Goal: Task Accomplishment & Management: Use online tool/utility

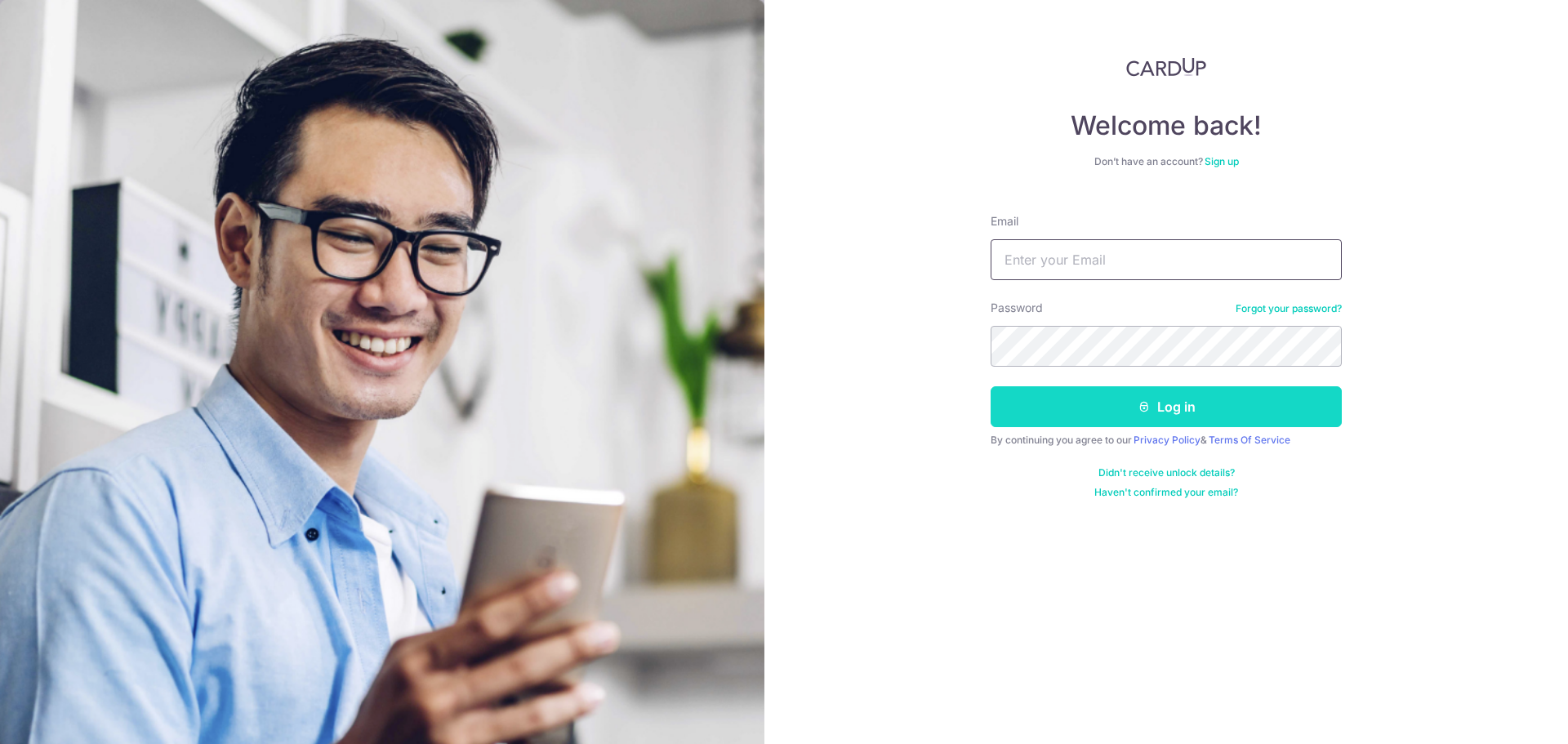
type input "hr@mightyharvest.net"
click at [1122, 404] on button "Log in" at bounding box center [1166, 407] width 351 height 41
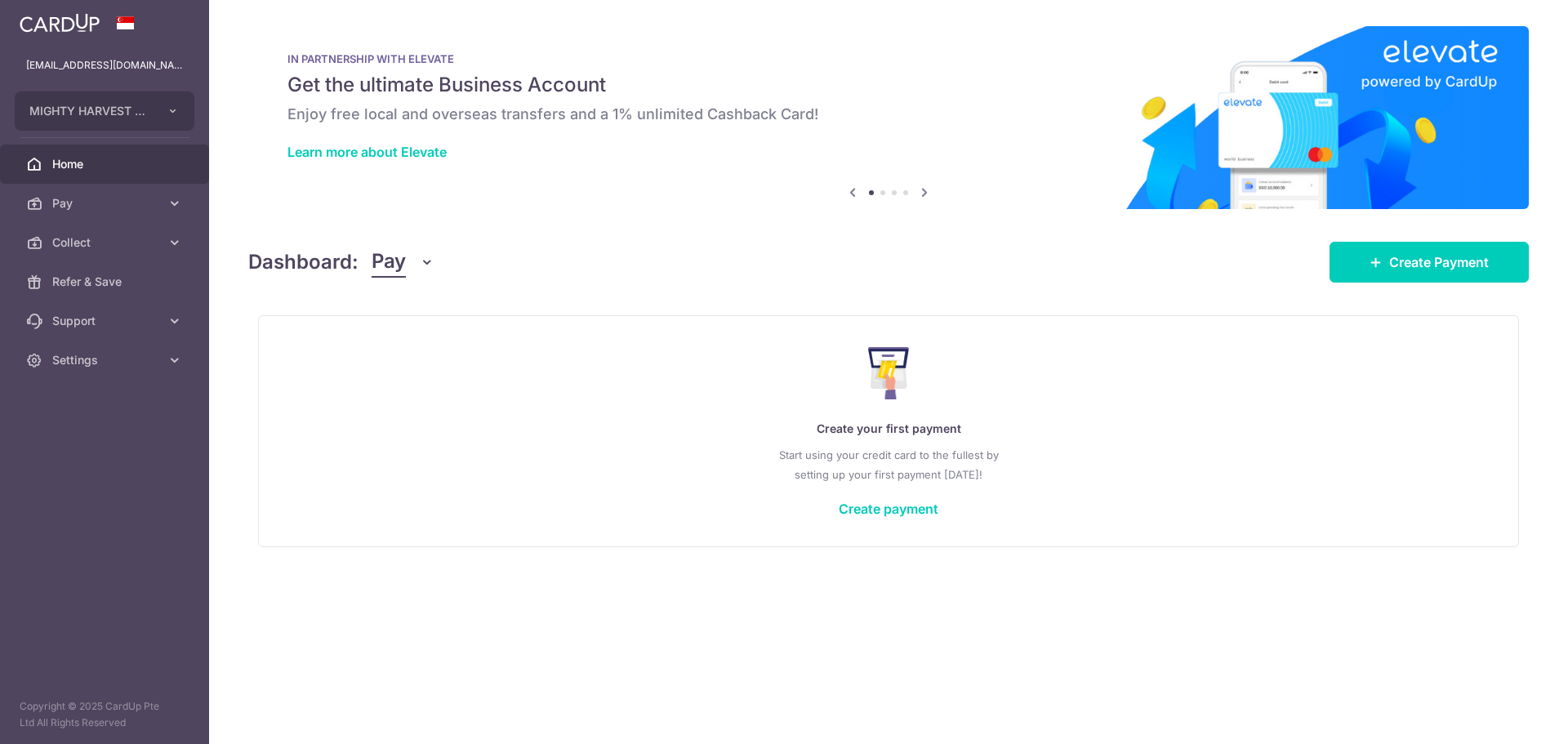
click at [0, 743] on nordpass-portal at bounding box center [0, 744] width 0 height 0
click at [58, 245] on span "Collect" at bounding box center [106, 242] width 108 height 17
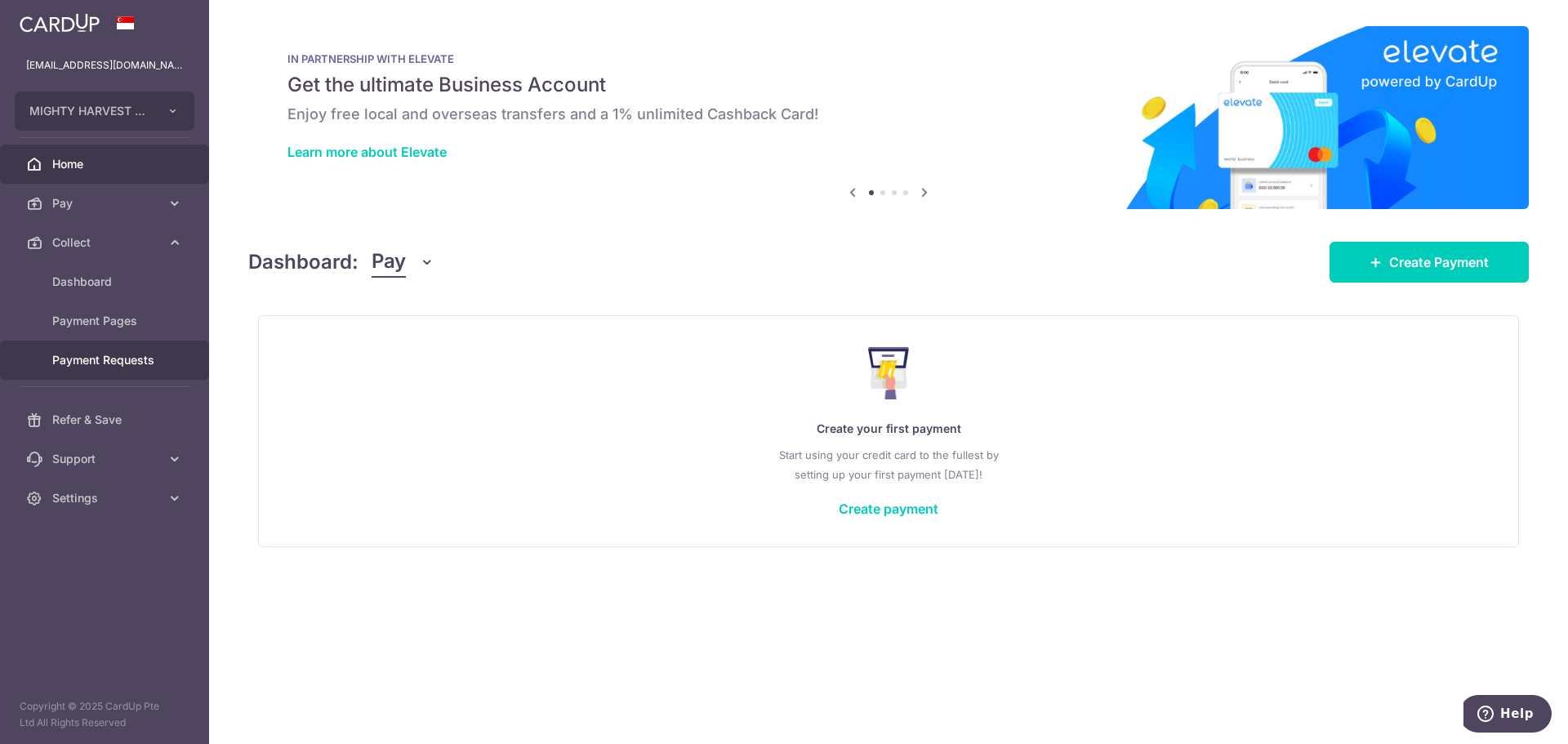
click at [102, 368] on link "Payment Requests" at bounding box center [104, 360] width 209 height 39
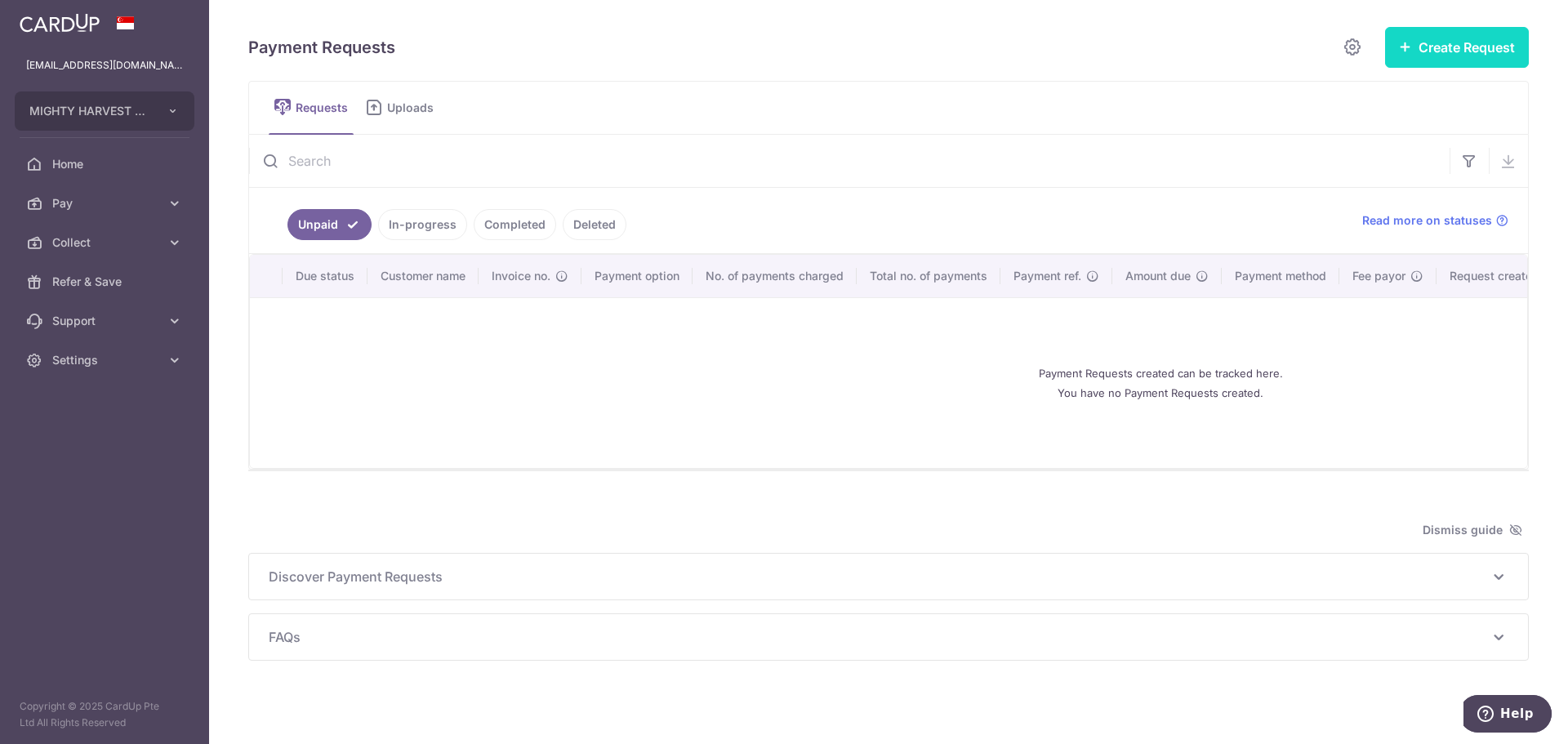
click at [1415, 44] on button "Create Request" at bounding box center [1457, 47] width 144 height 41
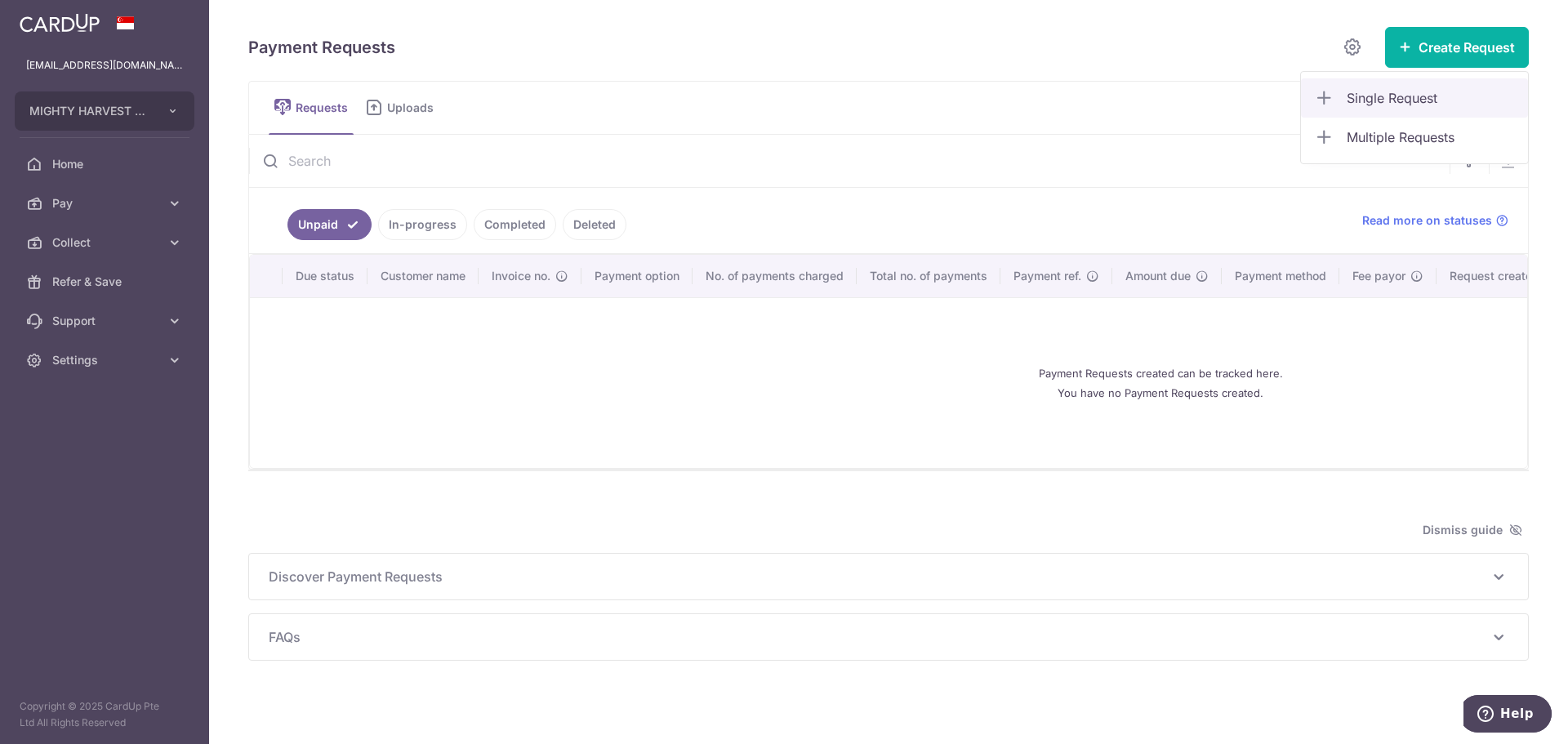
click at [1388, 101] on span "Single Request" at bounding box center [1431, 98] width 168 height 19
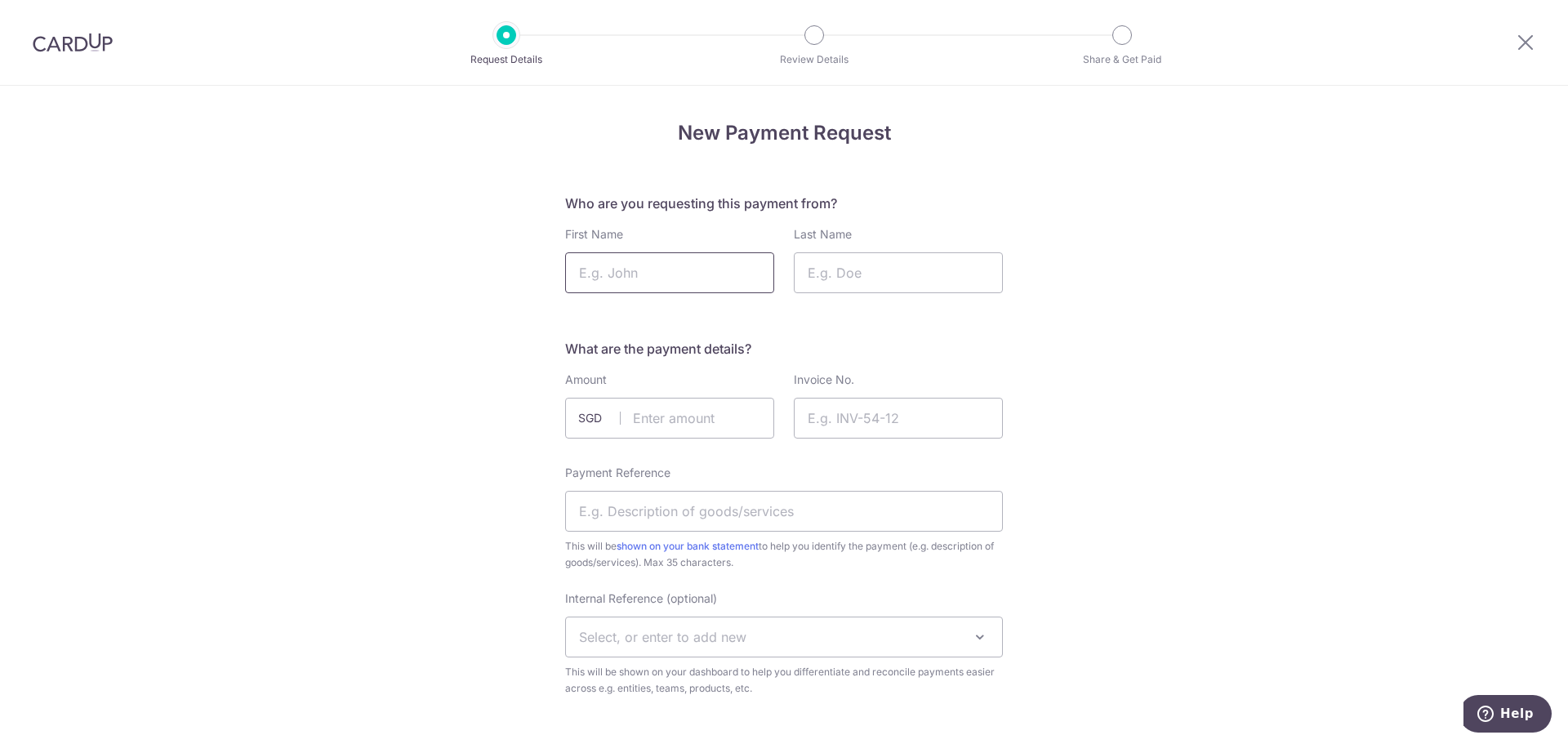
click at [671, 273] on input "First Name" at bounding box center [669, 272] width 209 height 41
type input "Yu Shih"
click at [830, 271] on input "Last Name" at bounding box center [898, 272] width 209 height 41
type input "Huang"
click at [704, 421] on input "text" at bounding box center [669, 418] width 209 height 41
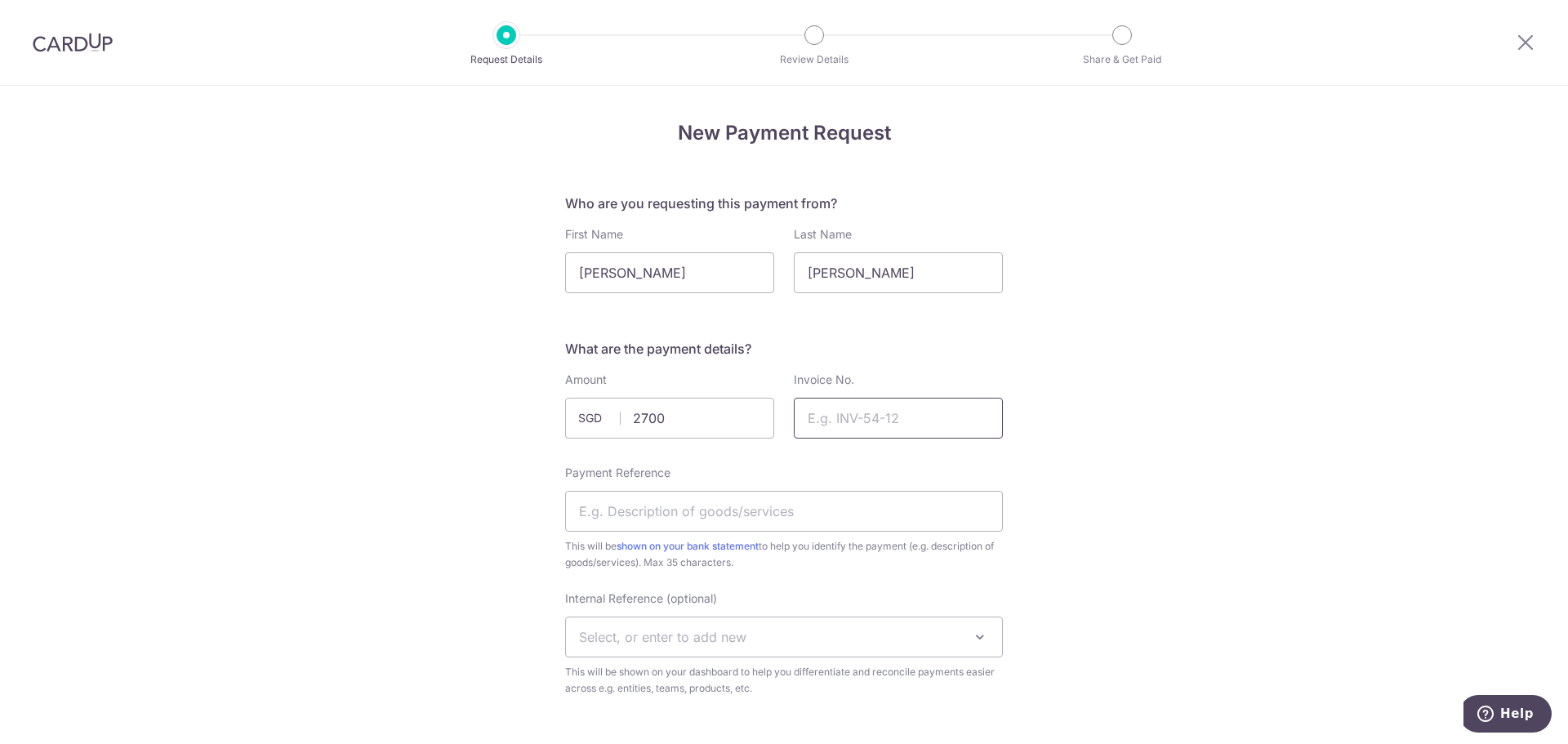
type input "2700.00"
click at [829, 420] on input "Invoice No." at bounding box center [898, 418] width 209 height 41
drag, startPoint x: 921, startPoint y: 420, endPoint x: 859, endPoint y: 422, distance: 62.0
click at [859, 422] on input "INV08597109906" at bounding box center [898, 418] width 209 height 41
type input "INV0859"
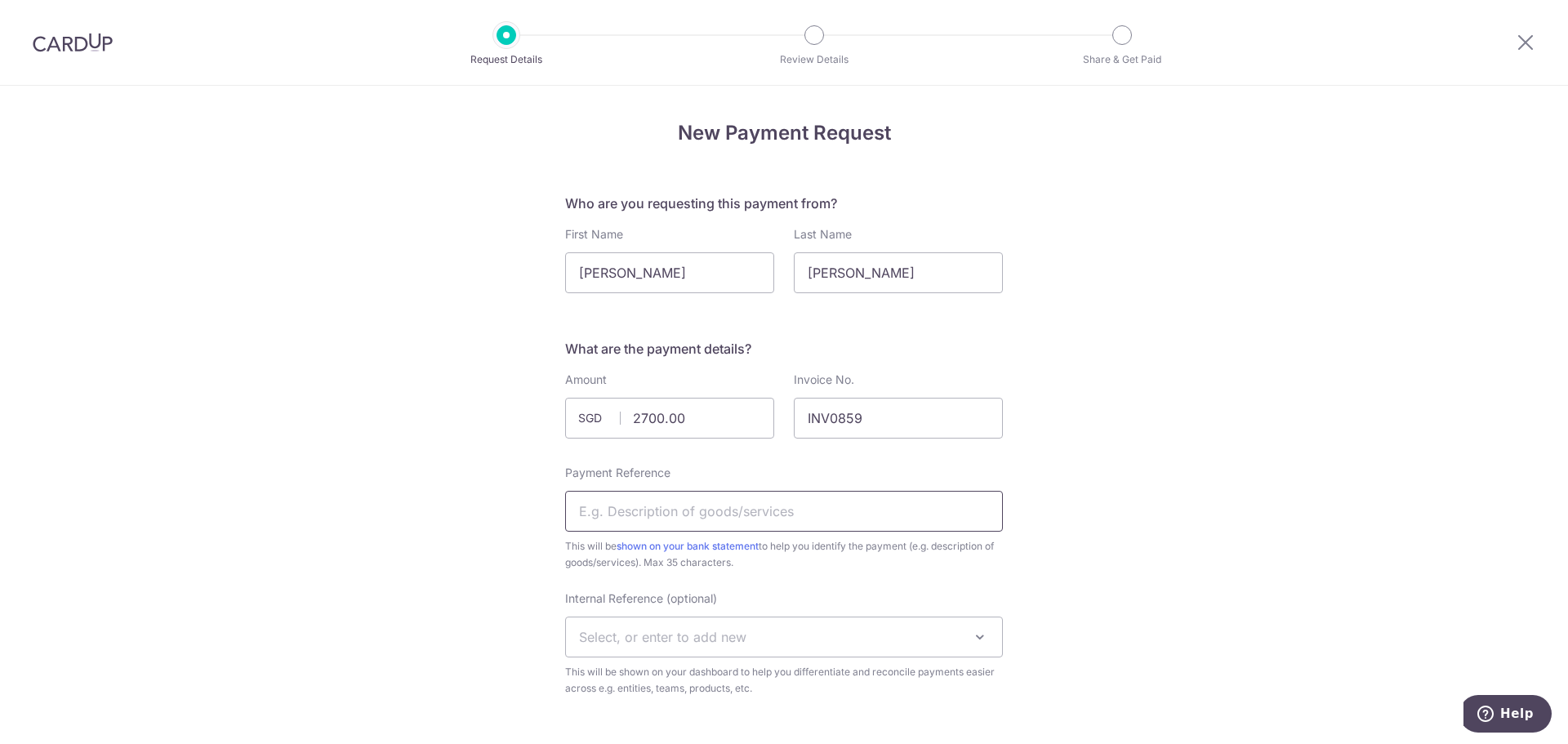
click at [725, 520] on input "Payment Reference" at bounding box center [784, 511] width 438 height 41
type input "Goods as per invoice"
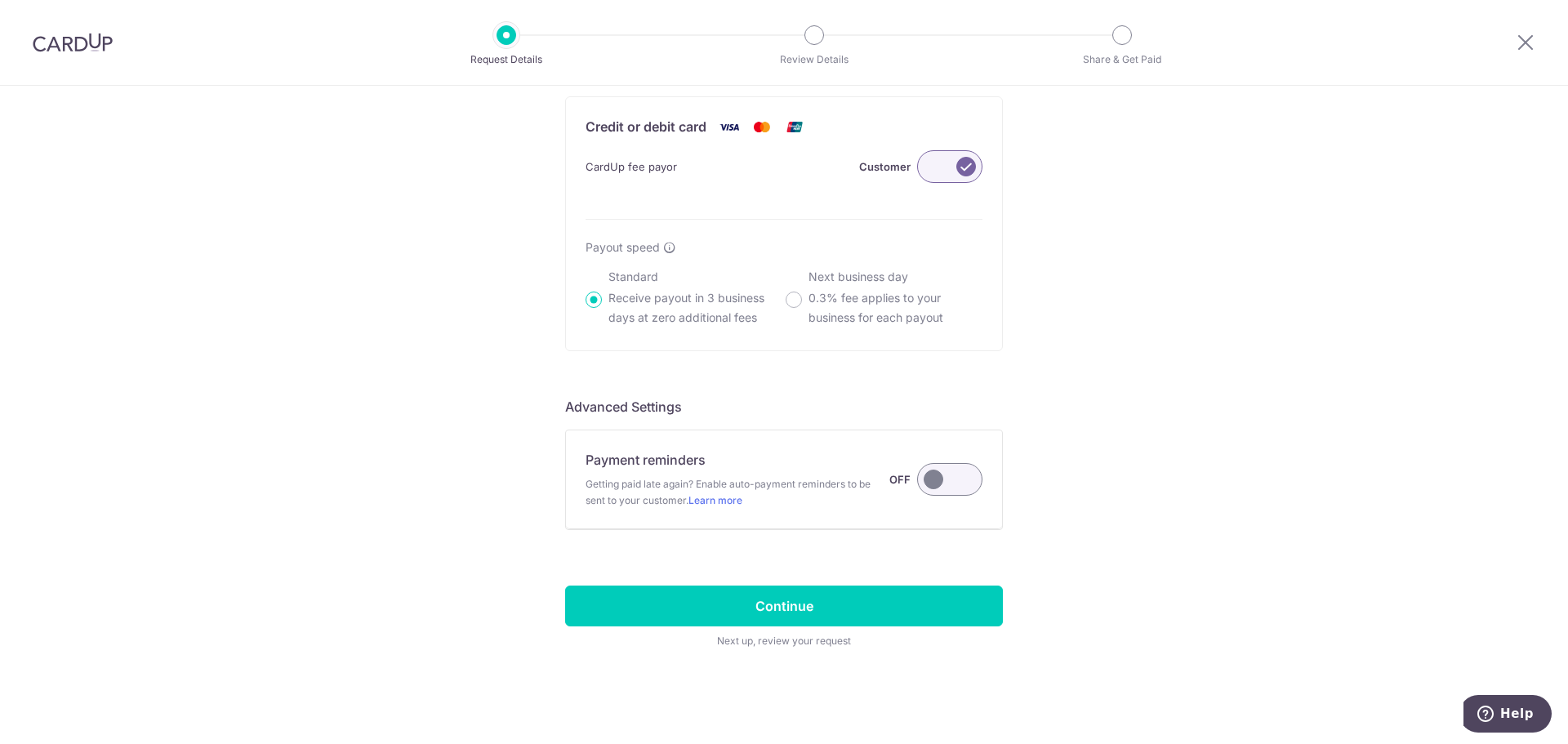
scroll to position [1101, 0]
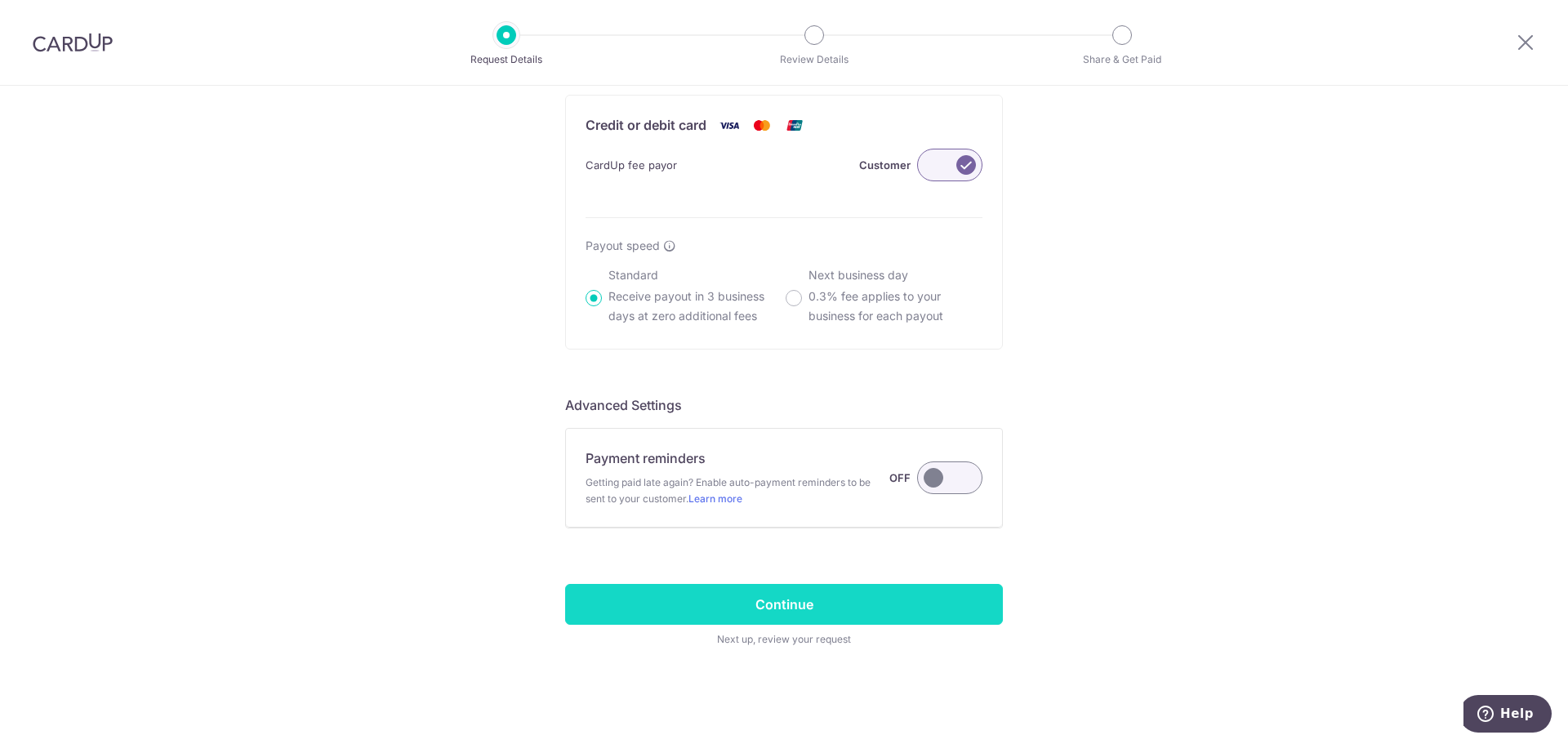
click at [902, 608] on input "Continue" at bounding box center [784, 604] width 438 height 41
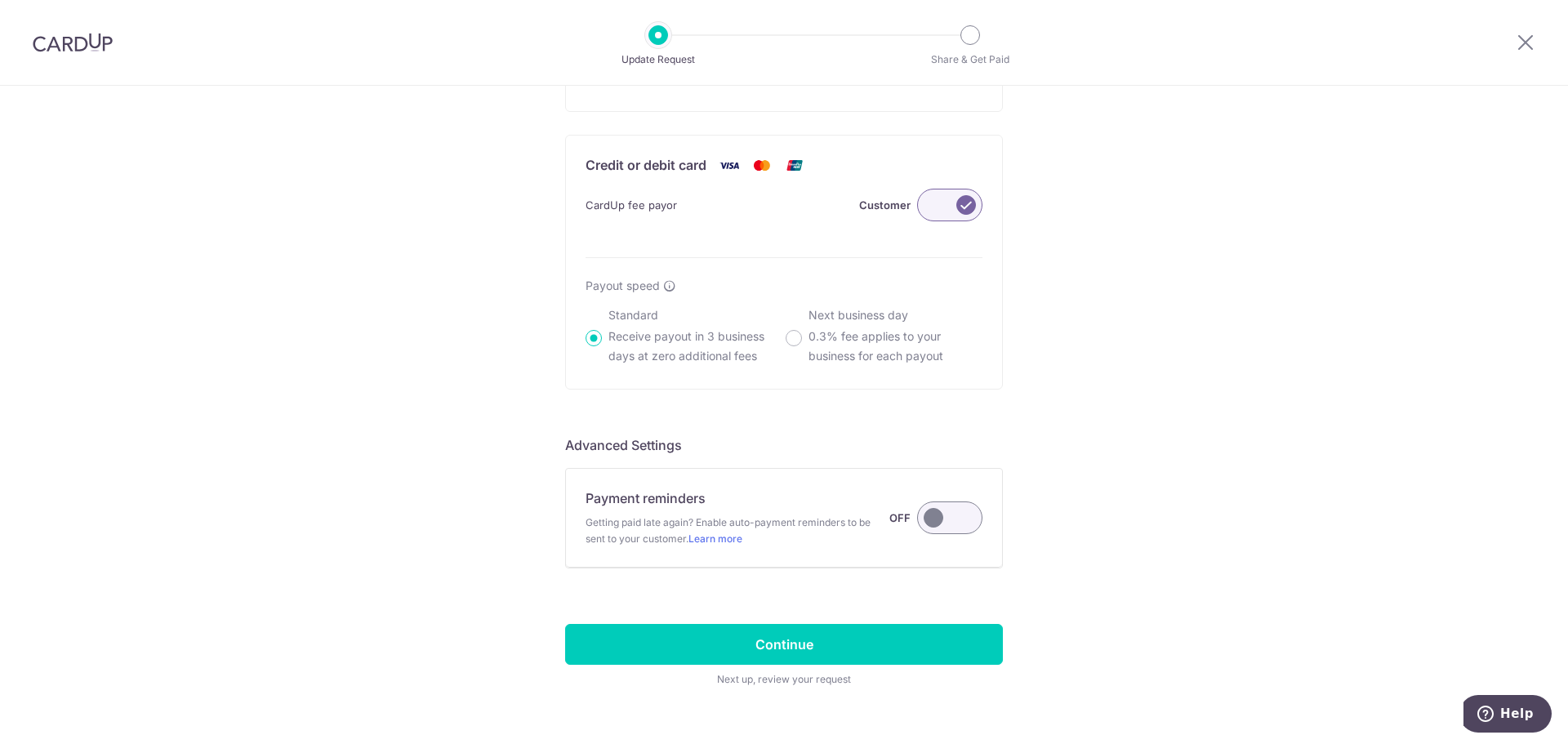
scroll to position [1101, 0]
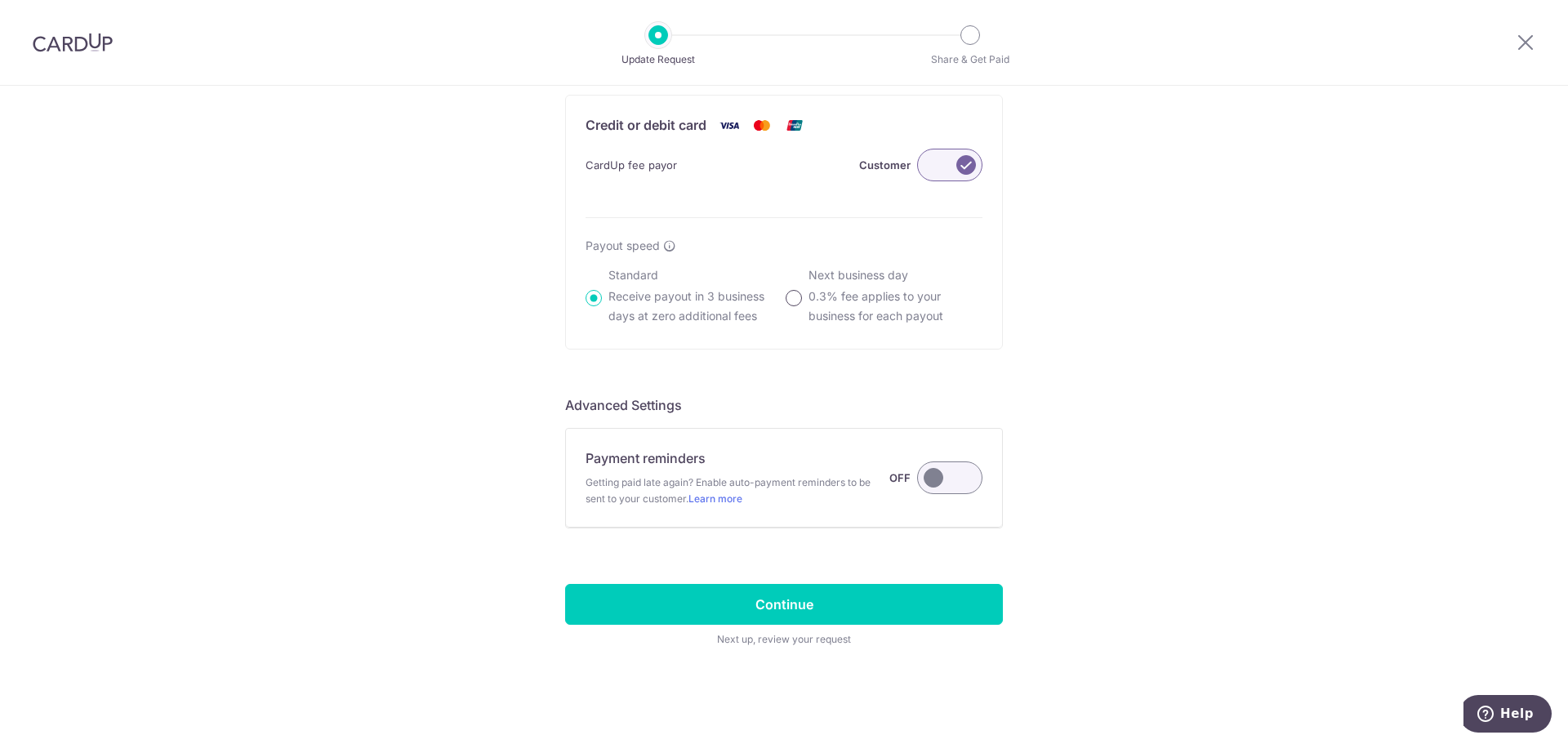
click at [791, 298] on input "Next business day 0.3% fee applies to your business for each payout" at bounding box center [794, 298] width 17 height 17
radio input "true"
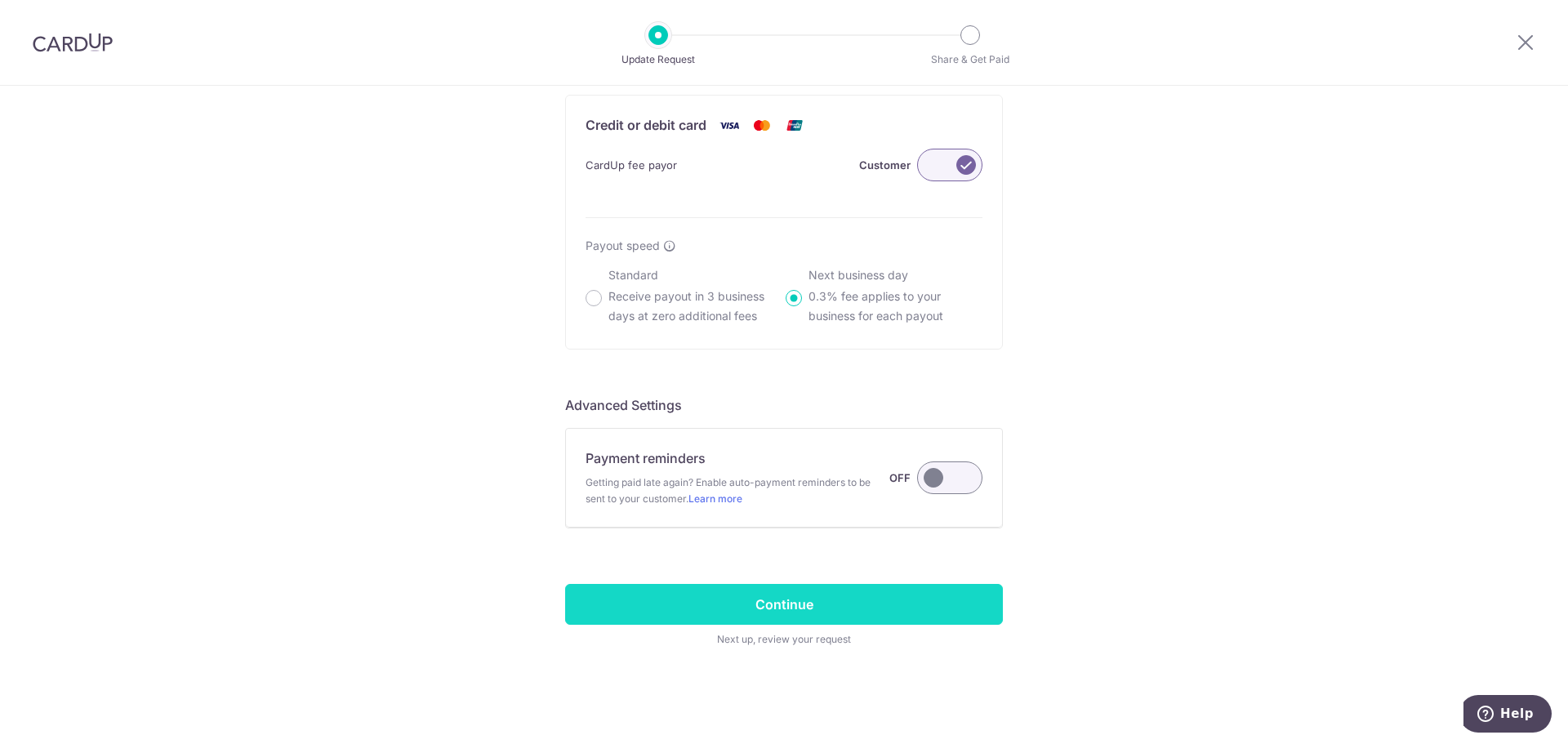
click at [893, 603] on input "Continue" at bounding box center [784, 604] width 438 height 41
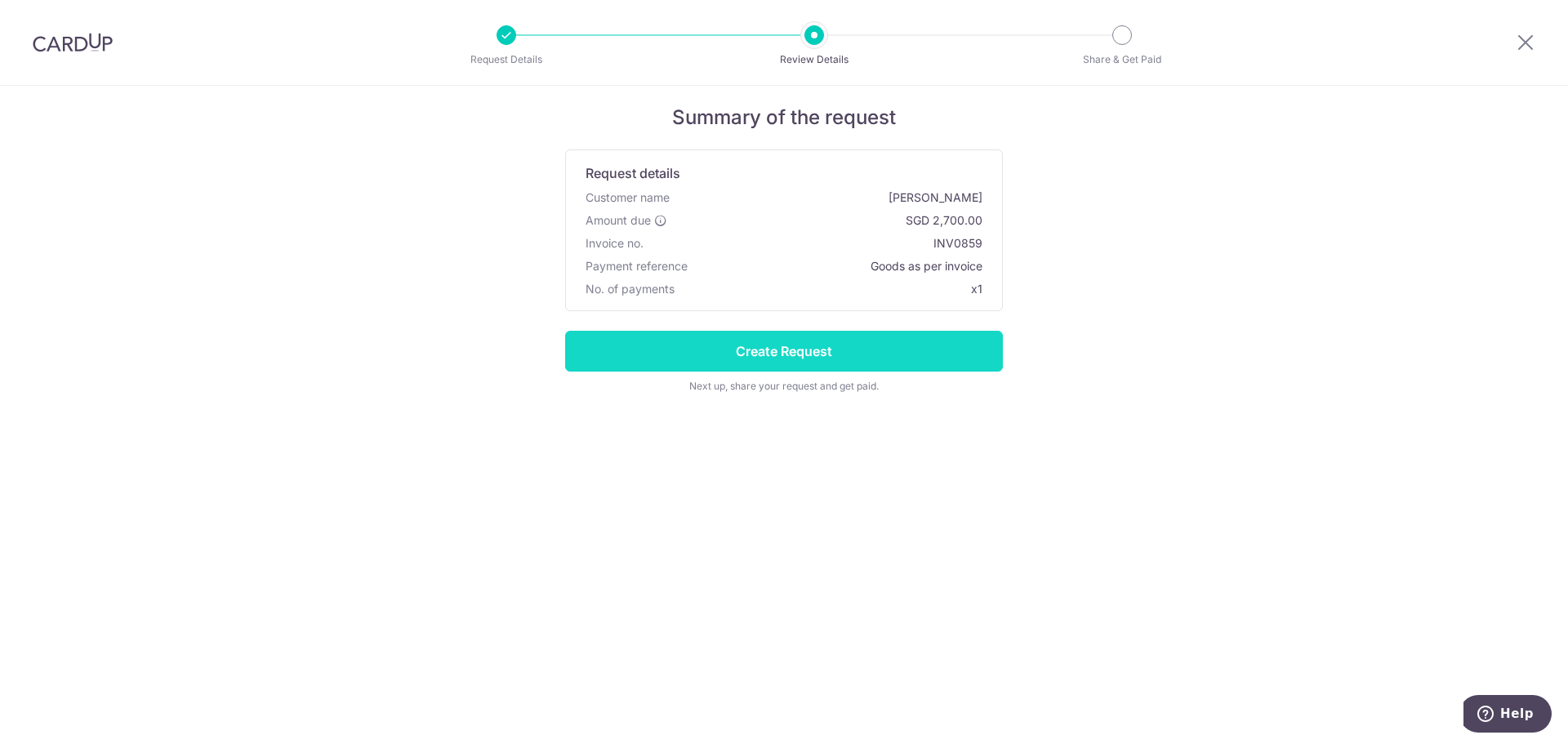
click at [956, 361] on input "Create Request" at bounding box center [784, 351] width 438 height 41
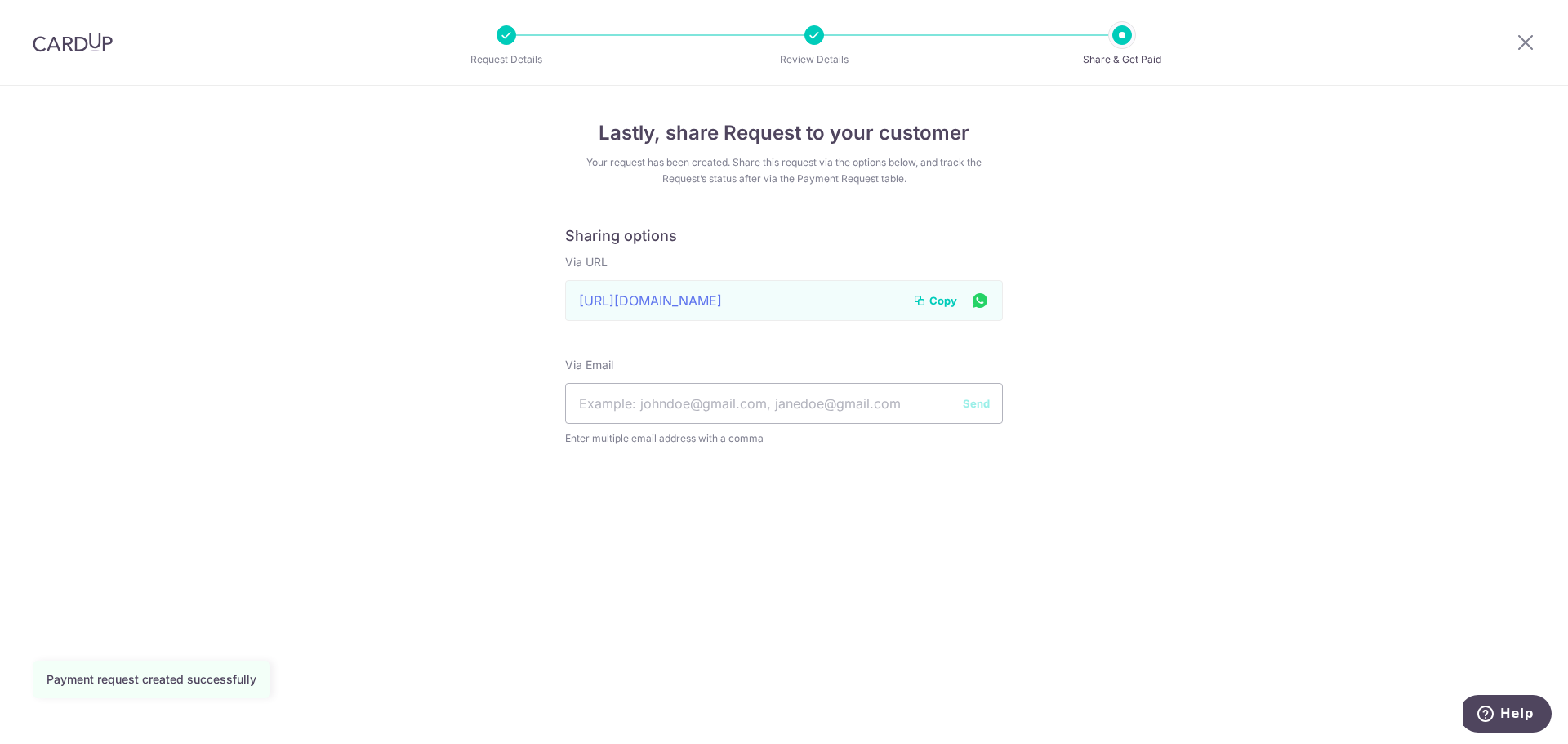
click at [976, 301] on icon at bounding box center [980, 299] width 19 height 20
